Goal: Task Accomplishment & Management: Manage account settings

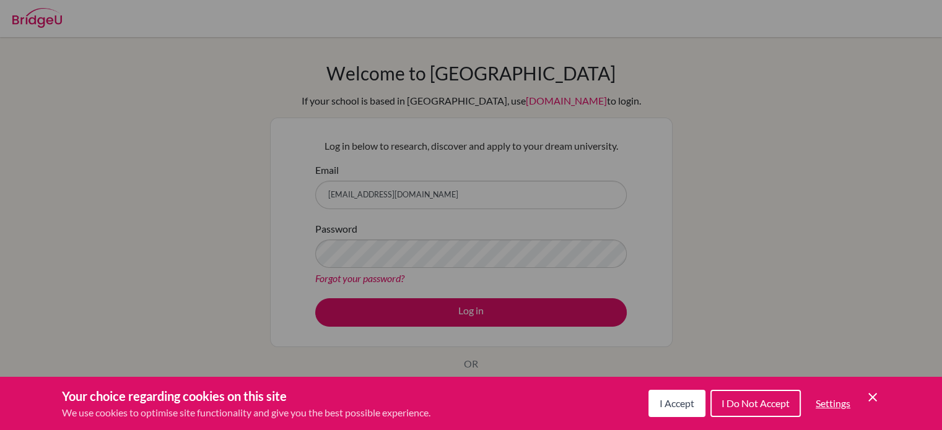
click at [875, 380] on div "Your choice regarding cookies on this site We use cookies to optimise site func…" at bounding box center [471, 403] width 942 height 53
click at [874, 393] on icon "Cookie Control Close Icon" at bounding box center [872, 397] width 15 height 15
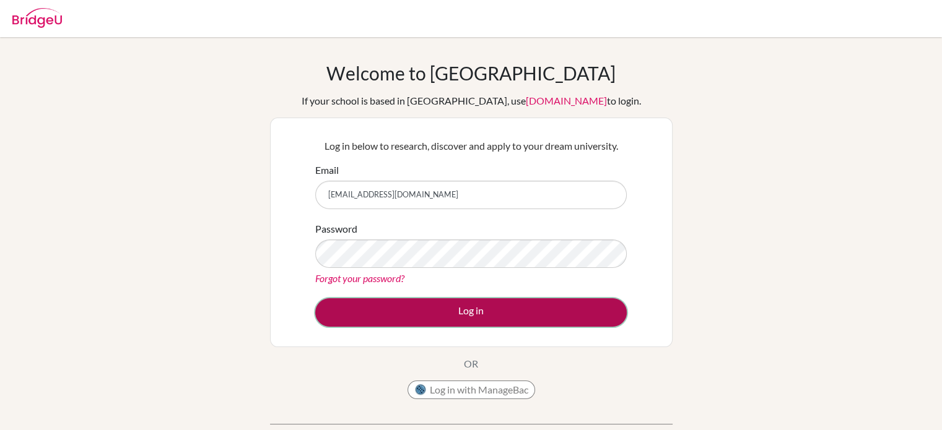
click at [401, 304] on button "Log in" at bounding box center [470, 312] width 311 height 28
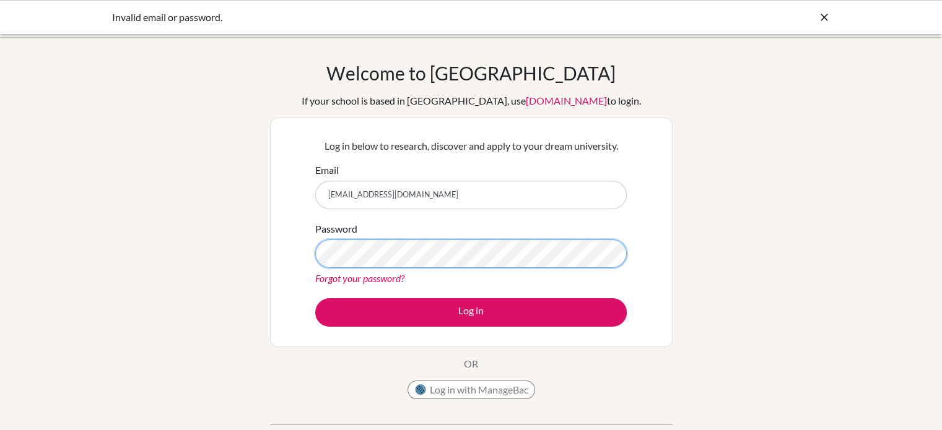
click at [315, 298] on button "Log in" at bounding box center [470, 312] width 311 height 28
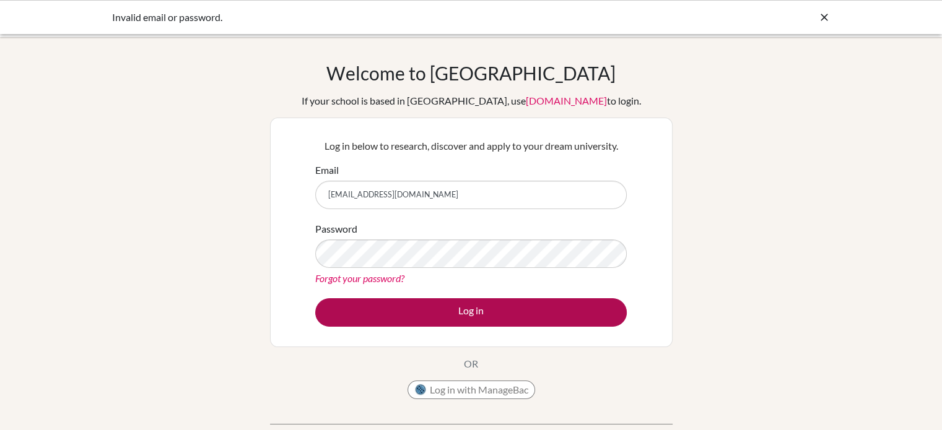
drag, startPoint x: 418, startPoint y: 327, endPoint x: 436, endPoint y: 314, distance: 22.2
click at [436, 314] on div "Log in below to research, discover and apply to your dream university. Email ma…" at bounding box center [471, 233] width 327 height 204
click at [436, 314] on button "Log in" at bounding box center [470, 312] width 311 height 28
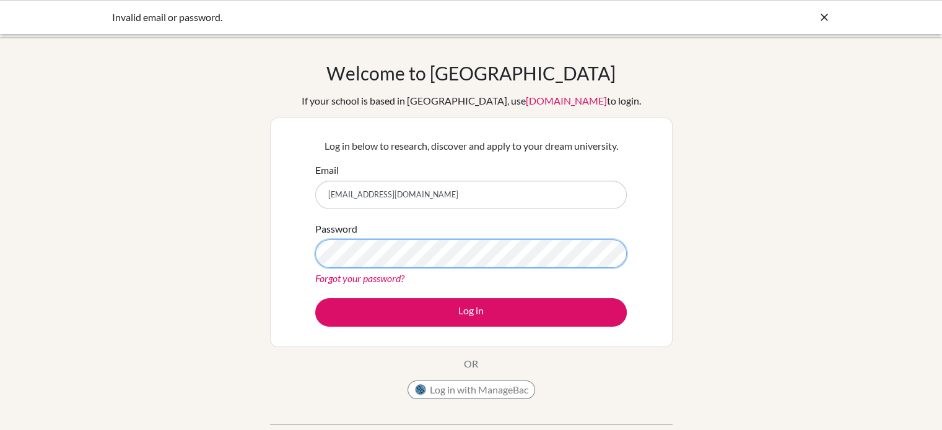
click at [315, 298] on button "Log in" at bounding box center [470, 312] width 311 height 28
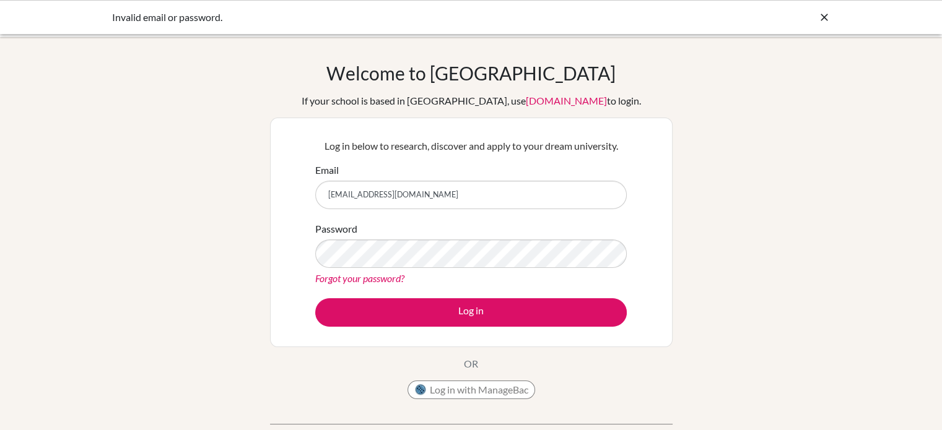
click at [534, 102] on link "[DOMAIN_NAME]" at bounding box center [566, 101] width 81 height 12
click at [379, 199] on input "Email" at bounding box center [470, 195] width 311 height 28
type input "[EMAIL_ADDRESS][DOMAIN_NAME]"
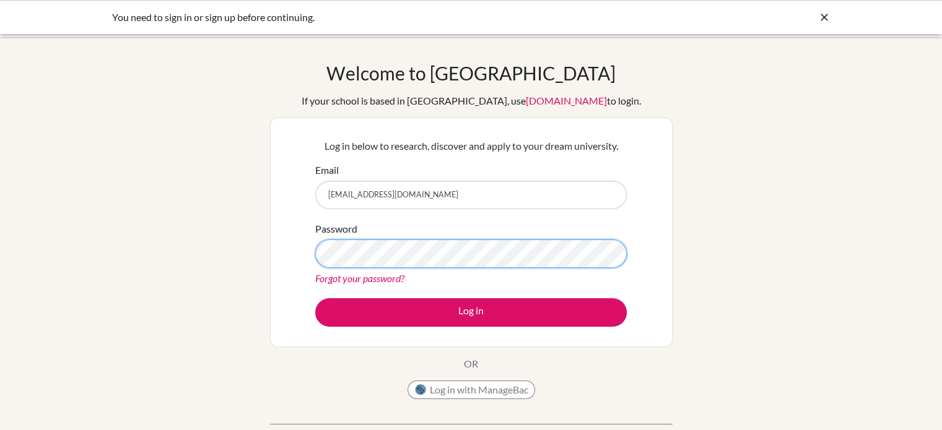
click at [315, 298] on button "Log in" at bounding box center [470, 312] width 311 height 28
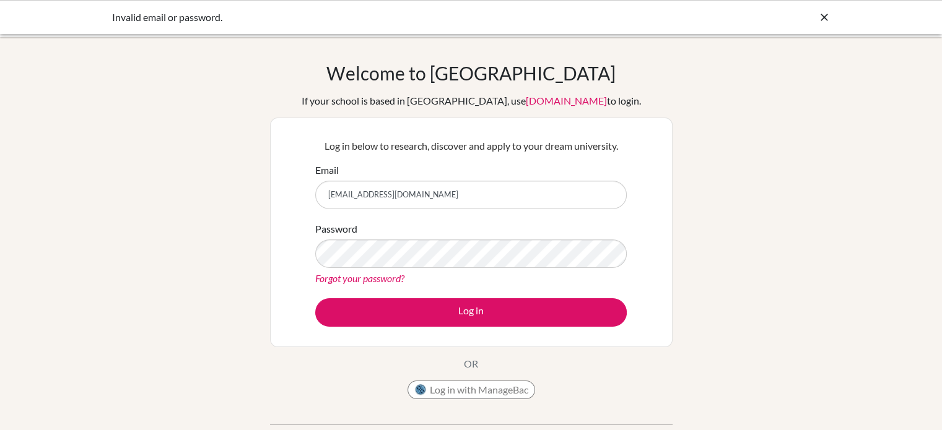
click at [370, 273] on link "Forgot your password?" at bounding box center [359, 278] width 89 height 12
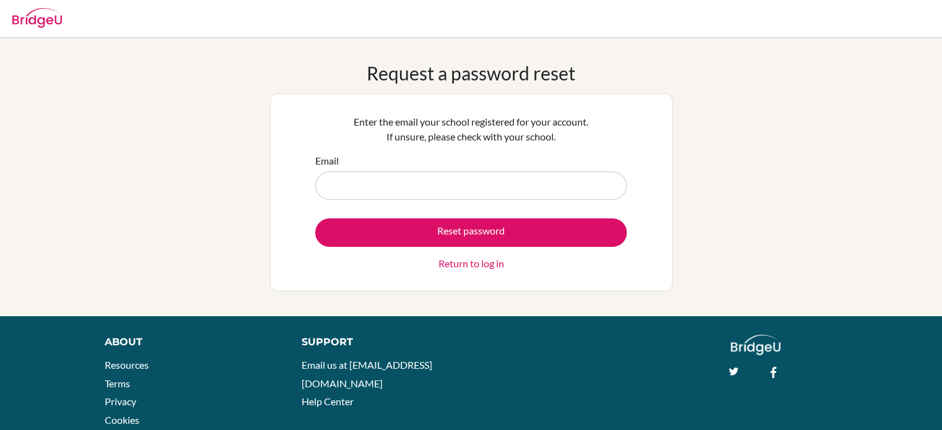
click at [396, 173] on input "Email" at bounding box center [470, 185] width 311 height 28
click at [346, 187] on input "maral.,[EMAIL_ADDRESS][DOMAIN_NAME]" at bounding box center [470, 185] width 311 height 28
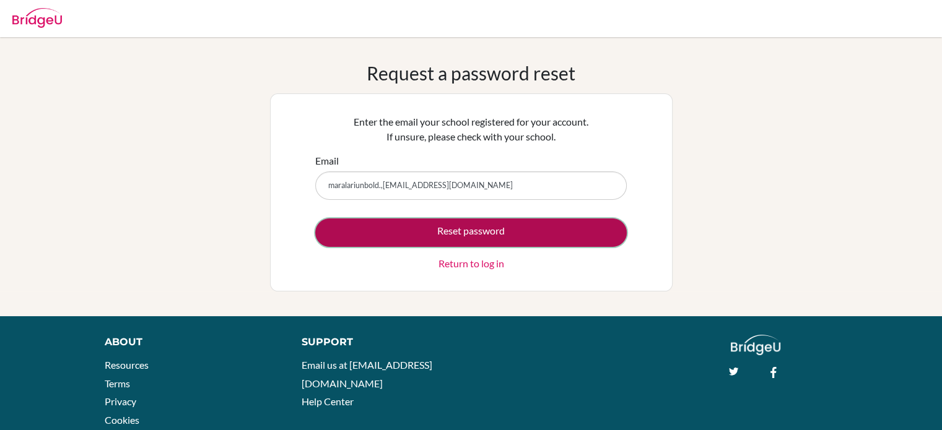
click at [384, 219] on button "Reset password" at bounding box center [470, 233] width 311 height 28
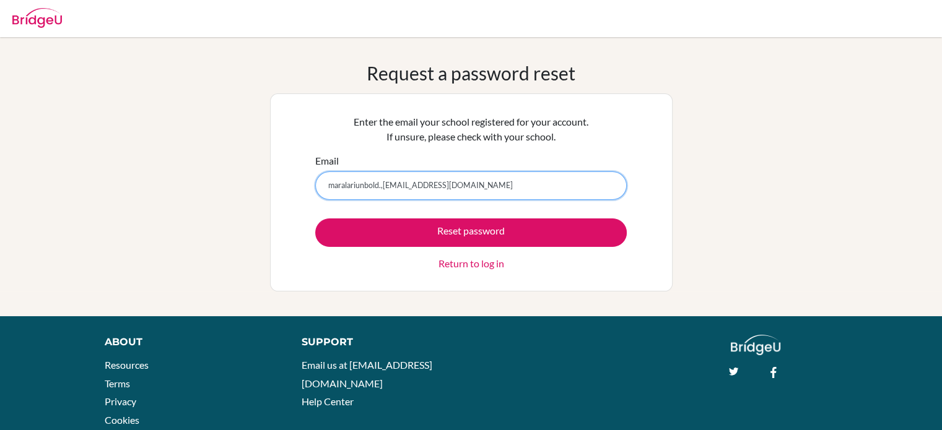
click at [384, 190] on input "maralariunbold.,2008@gmail.com" at bounding box center [470, 185] width 311 height 28
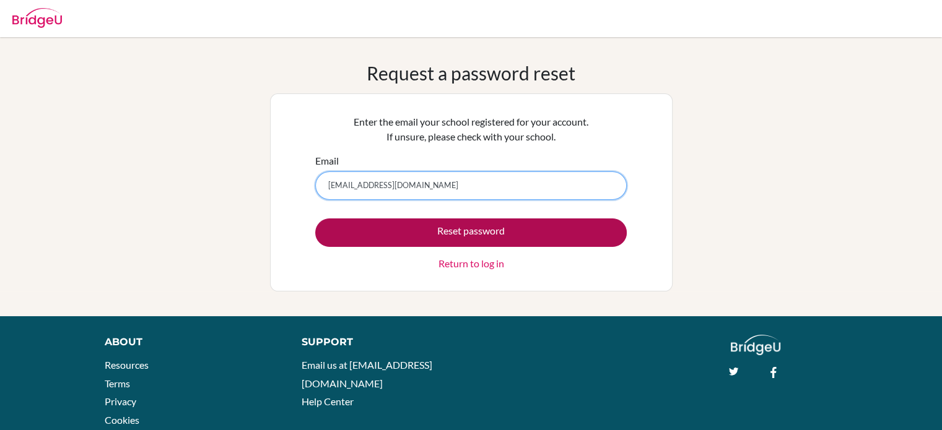
type input "[EMAIL_ADDRESS][DOMAIN_NAME]"
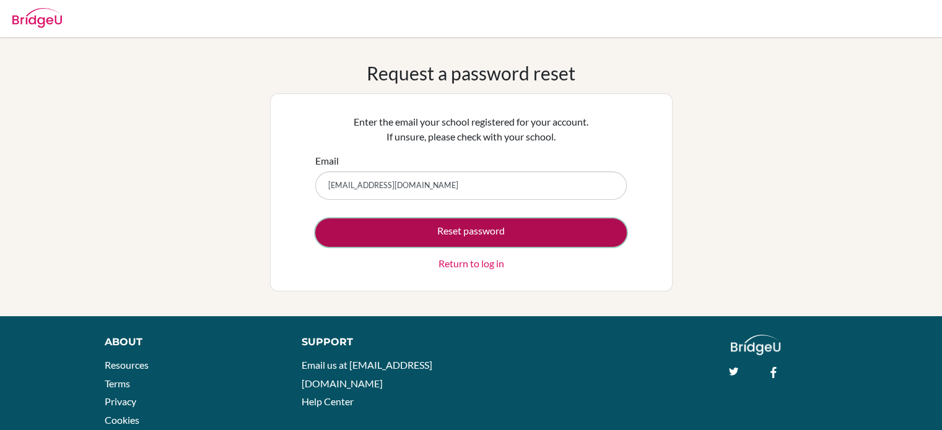
click at [419, 235] on button "Reset password" at bounding box center [470, 233] width 311 height 28
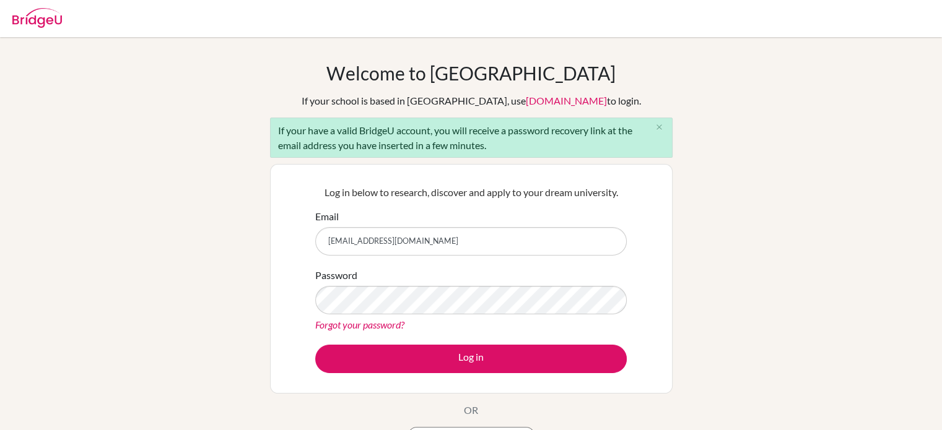
type input "[EMAIL_ADDRESS][DOMAIN_NAME]"
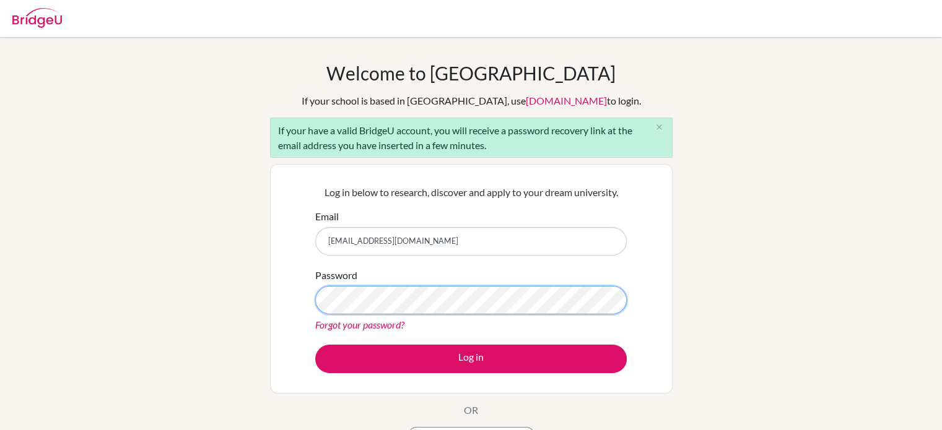
click at [315, 345] on button "Log in" at bounding box center [470, 359] width 311 height 28
